Goal: Information Seeking & Learning: Learn about a topic

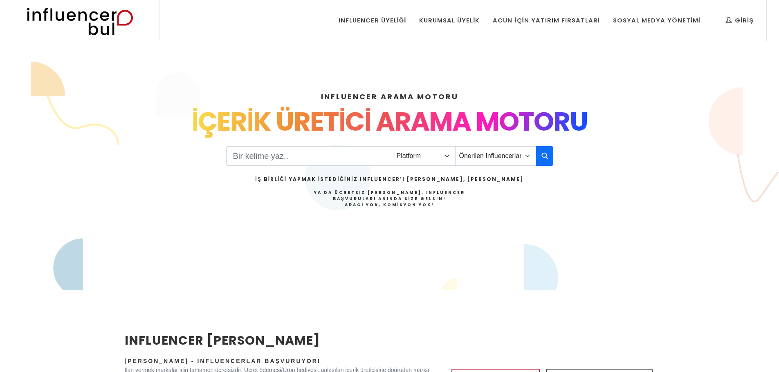
click at [295, 163] on input "Search" at bounding box center [308, 156] width 164 height 20
drag, startPoint x: 406, startPoint y: 147, endPoint x: 410, endPoint y: 154, distance: 7.5
click at [406, 147] on select "Platform Instagram Facebook Youtube Tiktok Twitter Twitch" at bounding box center [422, 156] width 66 height 20
select select "1"
click at [389, 146] on select "Platform Instagram Facebook Youtube Tiktok Twitter Twitch" at bounding box center [422, 156] width 66 height 20
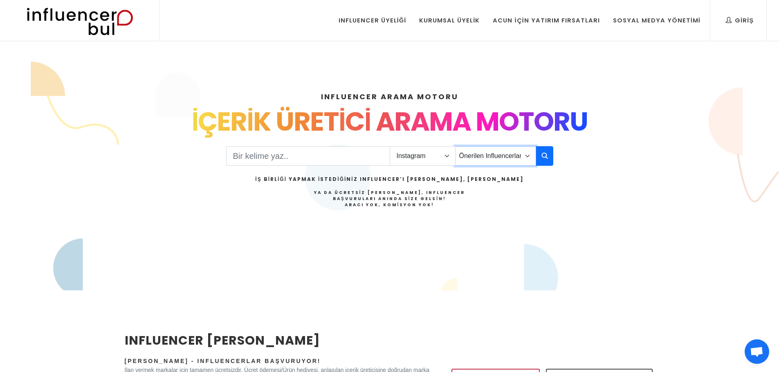
click at [499, 157] on select "Önerilen Influencerlar Aile & Çocuk & Ebeveyn Alışveriş & Giyim & Aksesuar Arab…" at bounding box center [495, 156] width 81 height 20
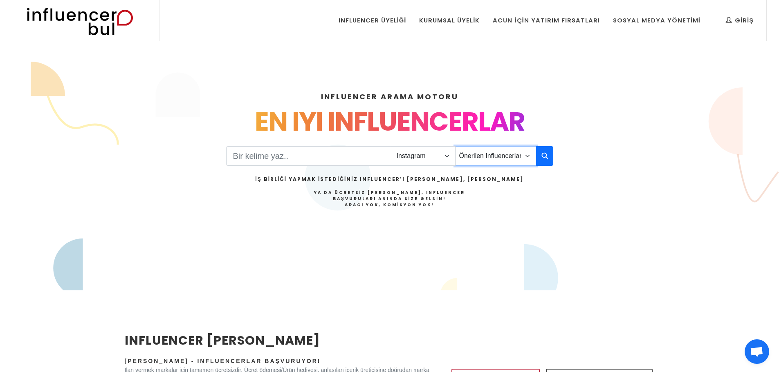
drag, startPoint x: 499, startPoint y: 157, endPoint x: 524, endPoint y: 152, distance: 25.3
click at [499, 157] on select "Önerilen Influencerlar Aile & Çocuk & Ebeveyn Alışveriş & Giyim & Aksesuar Arab…" at bounding box center [495, 156] width 81 height 20
drag, startPoint x: 515, startPoint y: 154, endPoint x: 513, endPoint y: 165, distance: 10.8
click at [515, 154] on select "Önerilen Influencerlar Aile & Çocuk & Ebeveyn Alışveriş & Giyim & Aksesuar Arab…" at bounding box center [495, 156] width 81 height 20
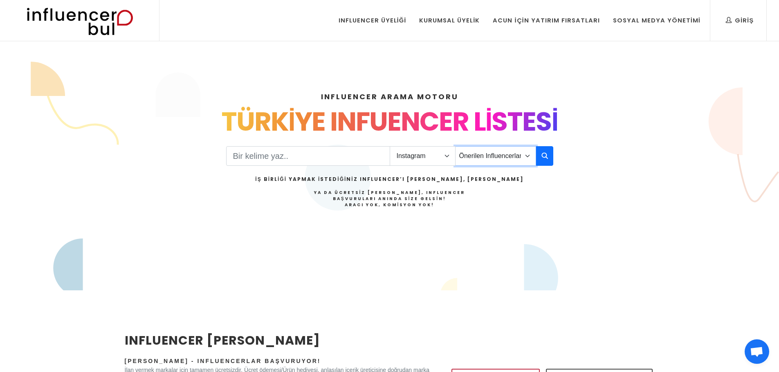
select select "27"
click at [455, 146] on select "Önerilen Influencerlar Aile & Çocuk & Ebeveyn Alışveriş & Giyim & Aksesuar Arab…" at bounding box center [495, 156] width 81 height 20
click at [544, 153] on icon "button" at bounding box center [544, 156] width 7 height 10
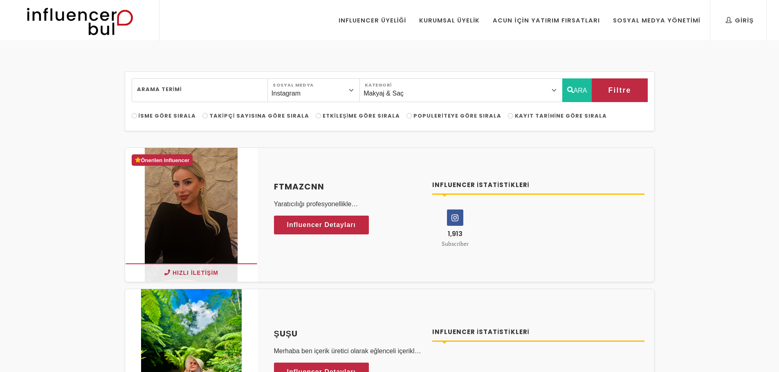
select select "27"
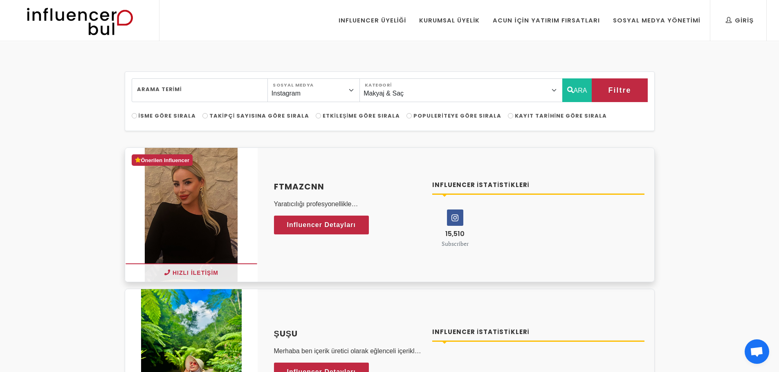
click at [294, 184] on h4 "ftmazcnn" at bounding box center [348, 187] width 149 height 12
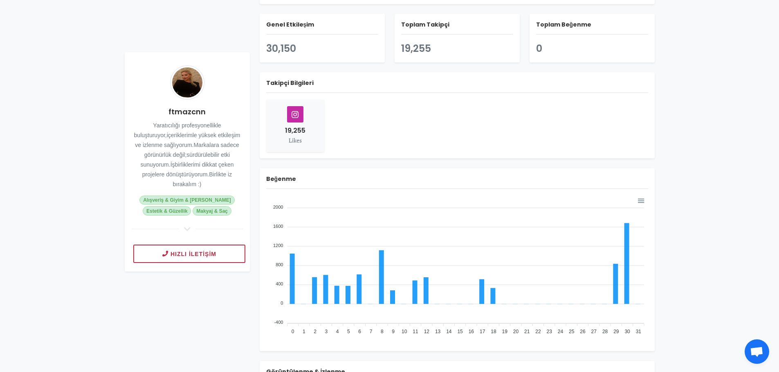
scroll to position [87, 0]
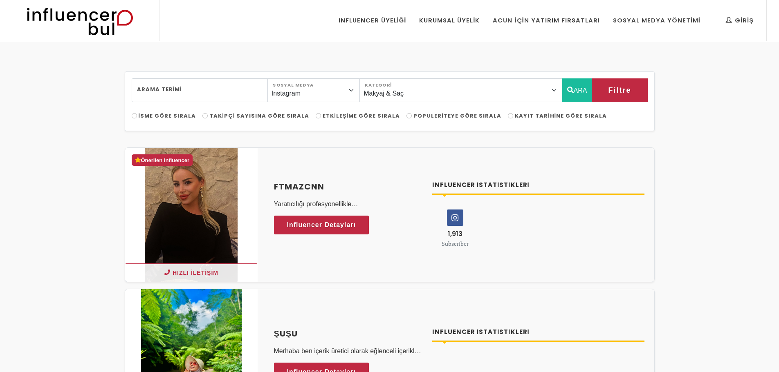
select select "27"
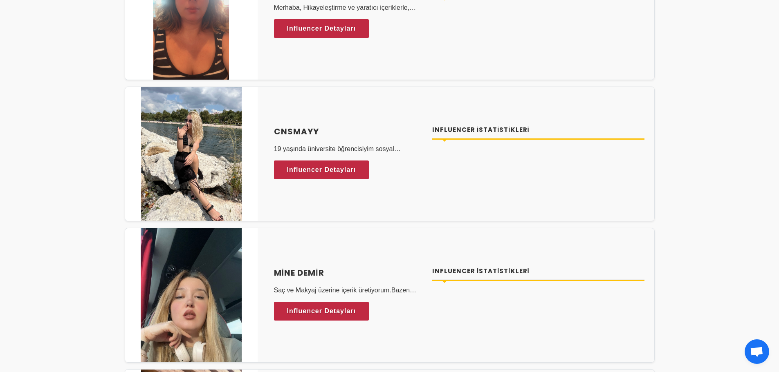
scroll to position [650, 0]
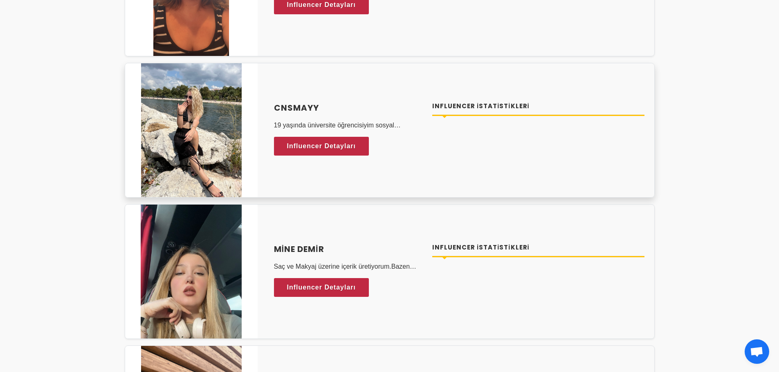
drag, startPoint x: 291, startPoint y: 108, endPoint x: 309, endPoint y: 110, distance: 18.1
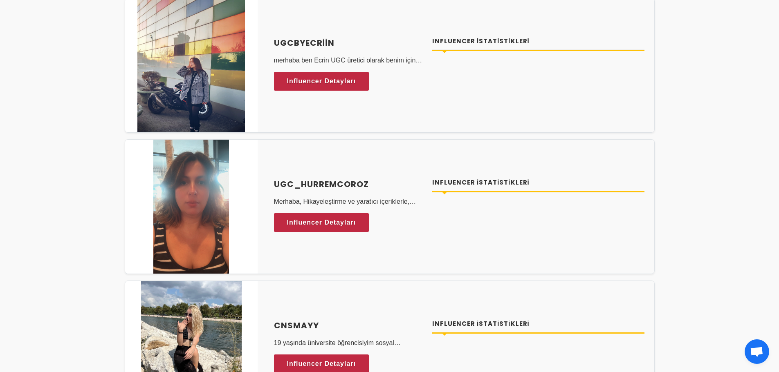
scroll to position [0, 0]
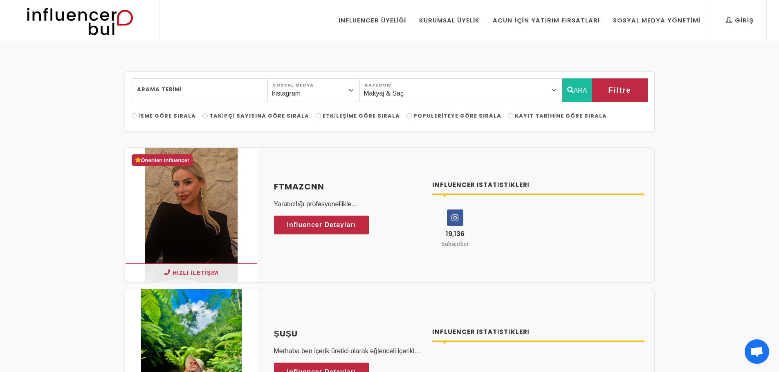
click at [110, 25] on img at bounding box center [79, 20] width 134 height 41
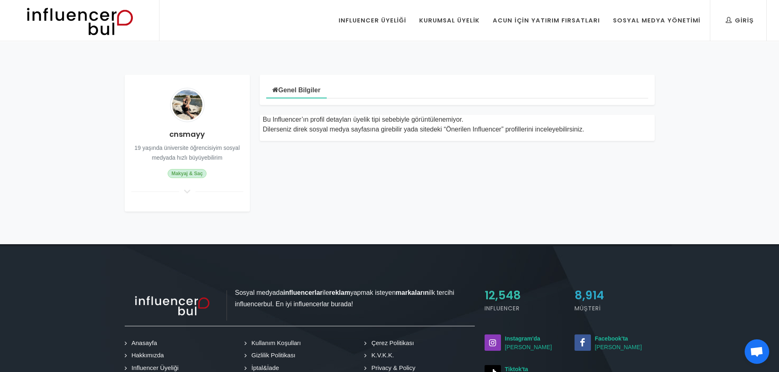
click at [184, 136] on h4 "cnsmayy" at bounding box center [187, 134] width 112 height 11
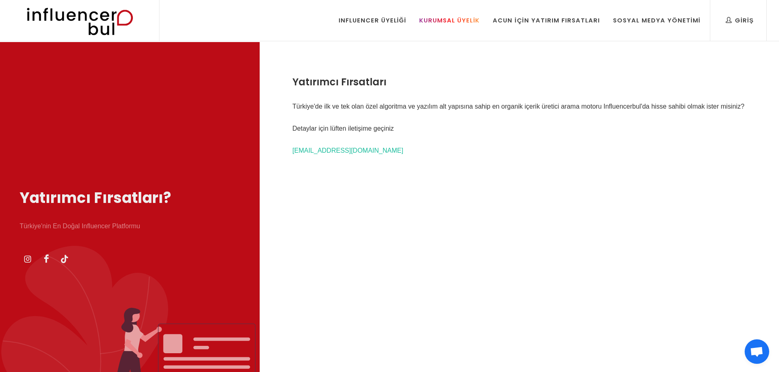
click at [464, 19] on div "Kurumsal Üyelik" at bounding box center [449, 20] width 60 height 9
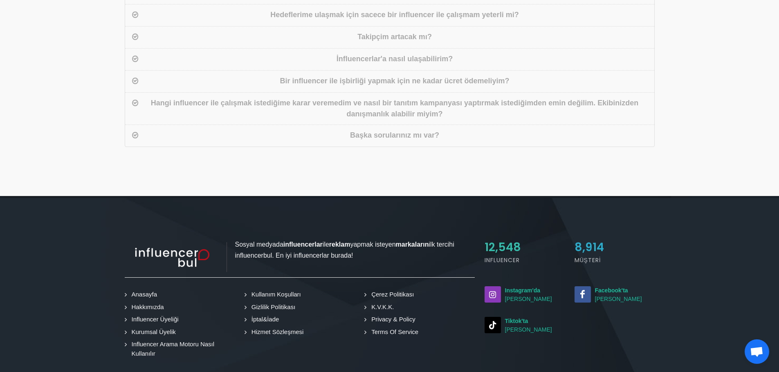
scroll to position [523, 0]
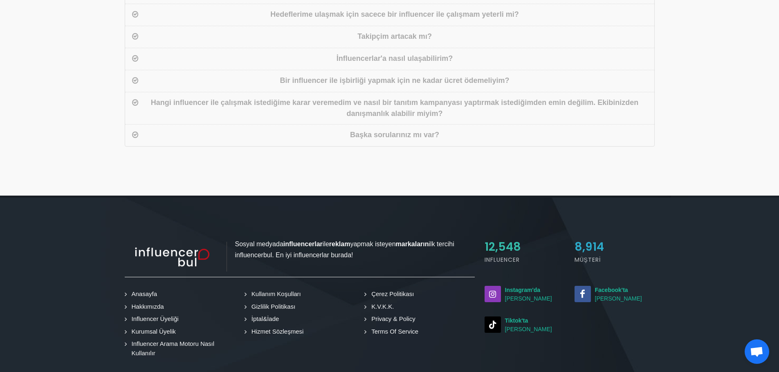
click at [416, 139] on div "Başka sorularınız mı var?" at bounding box center [394, 136] width 509 height 12
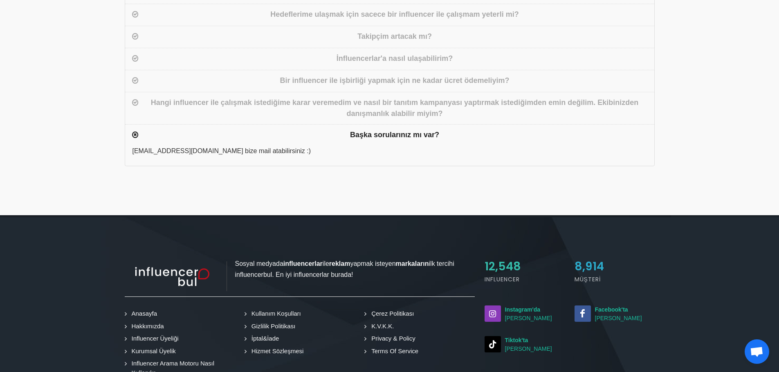
click at [306, 136] on div "Başka sorularınız mı var?" at bounding box center [394, 136] width 509 height 12
click at [354, 126] on div "Başka sorularınız mı var?" at bounding box center [389, 135] width 529 height 22
click at [385, 92] on div "Hangi influencer ile çalışmak istediğime karar veremedim ve nasıl bir tanıtım k…" at bounding box center [389, 108] width 529 height 32
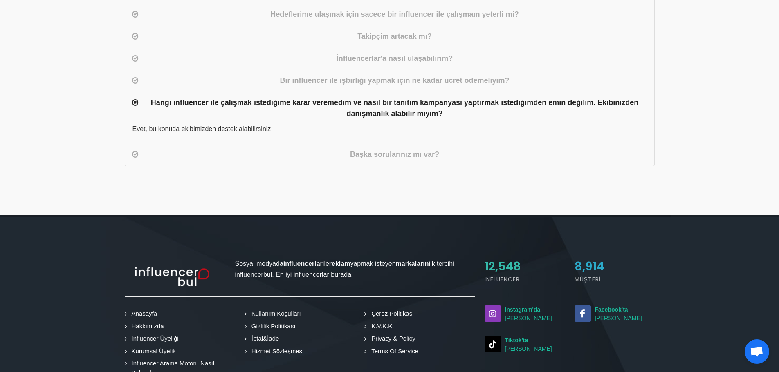
click at [400, 83] on div "Bir influencer ile işbirliği yapmak için ne kadar ücret ödemeliyim?" at bounding box center [394, 81] width 509 height 12
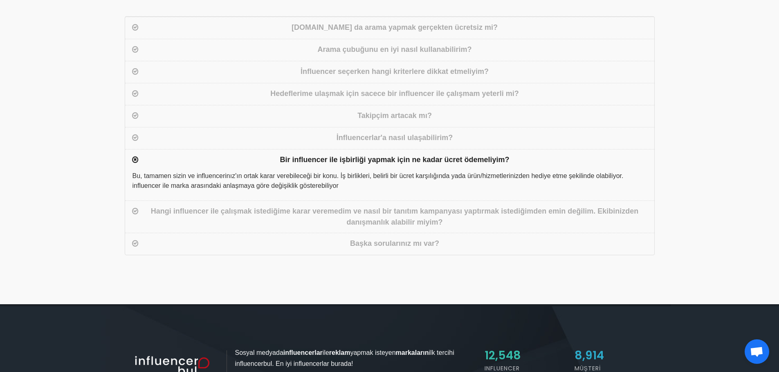
scroll to position [411, 0]
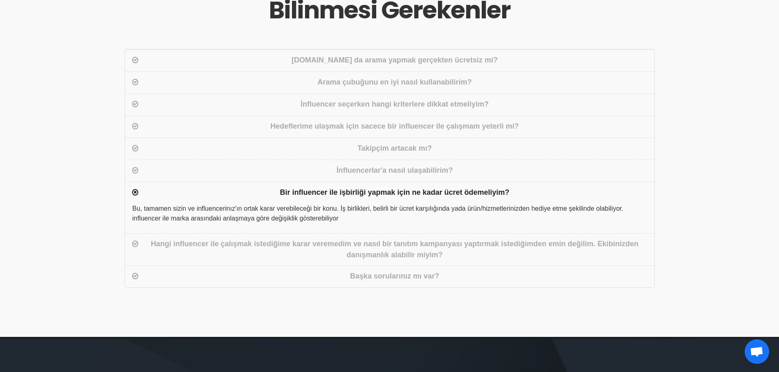
click at [381, 164] on div "İnfluencerlar'a nasıl ulaşabilirim?" at bounding box center [389, 171] width 529 height 22
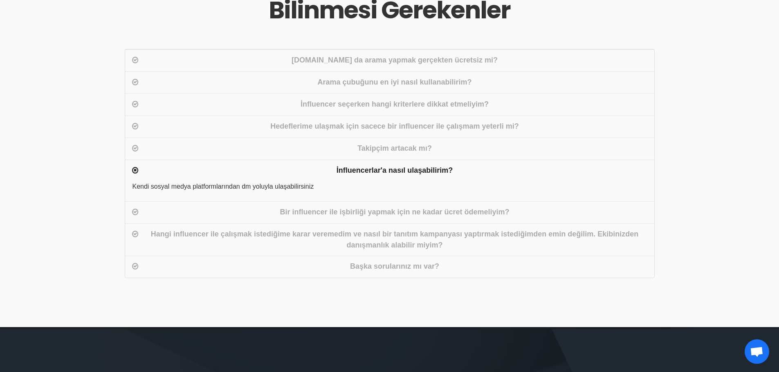
click at [376, 168] on div "İnfluencerlar'a nasıl ulaşabilirim?" at bounding box center [394, 171] width 509 height 12
